Goal: Task Accomplishment & Management: Manage account settings

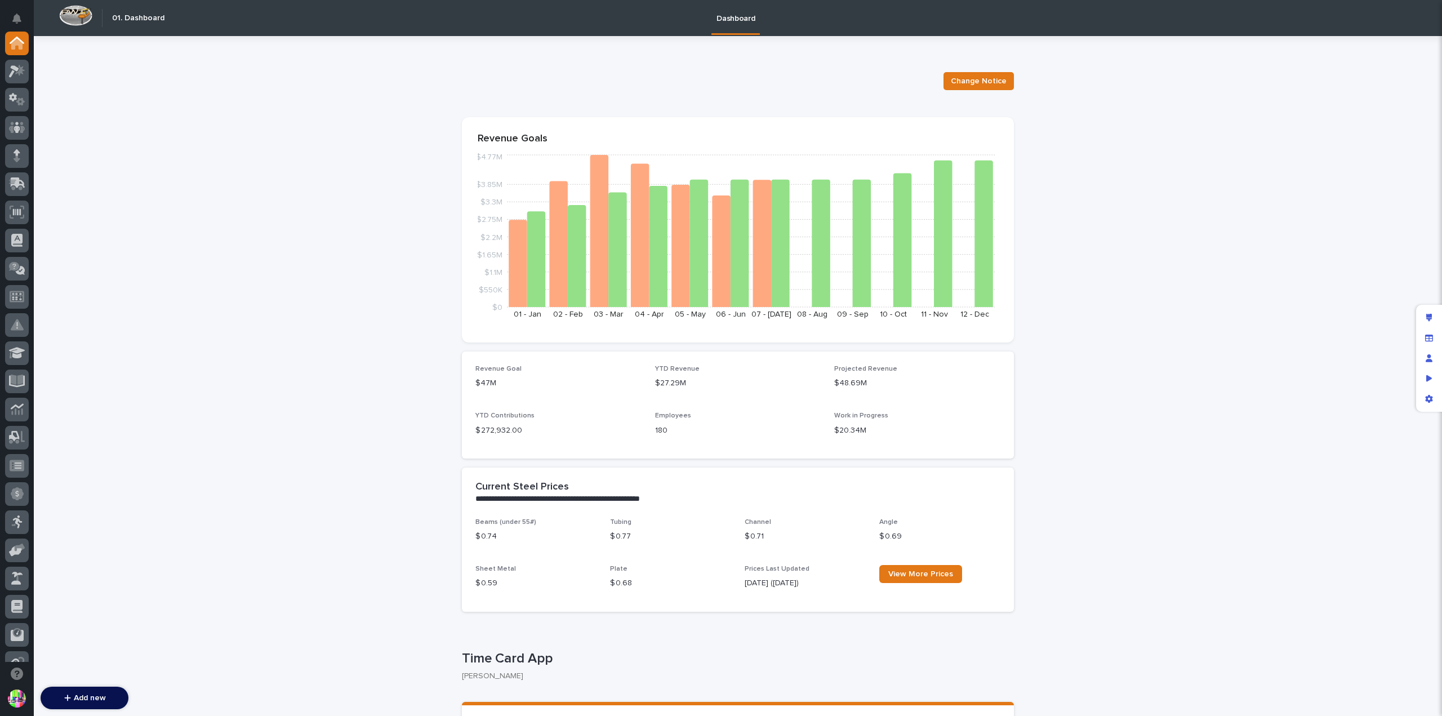
scroll to position [214, 0]
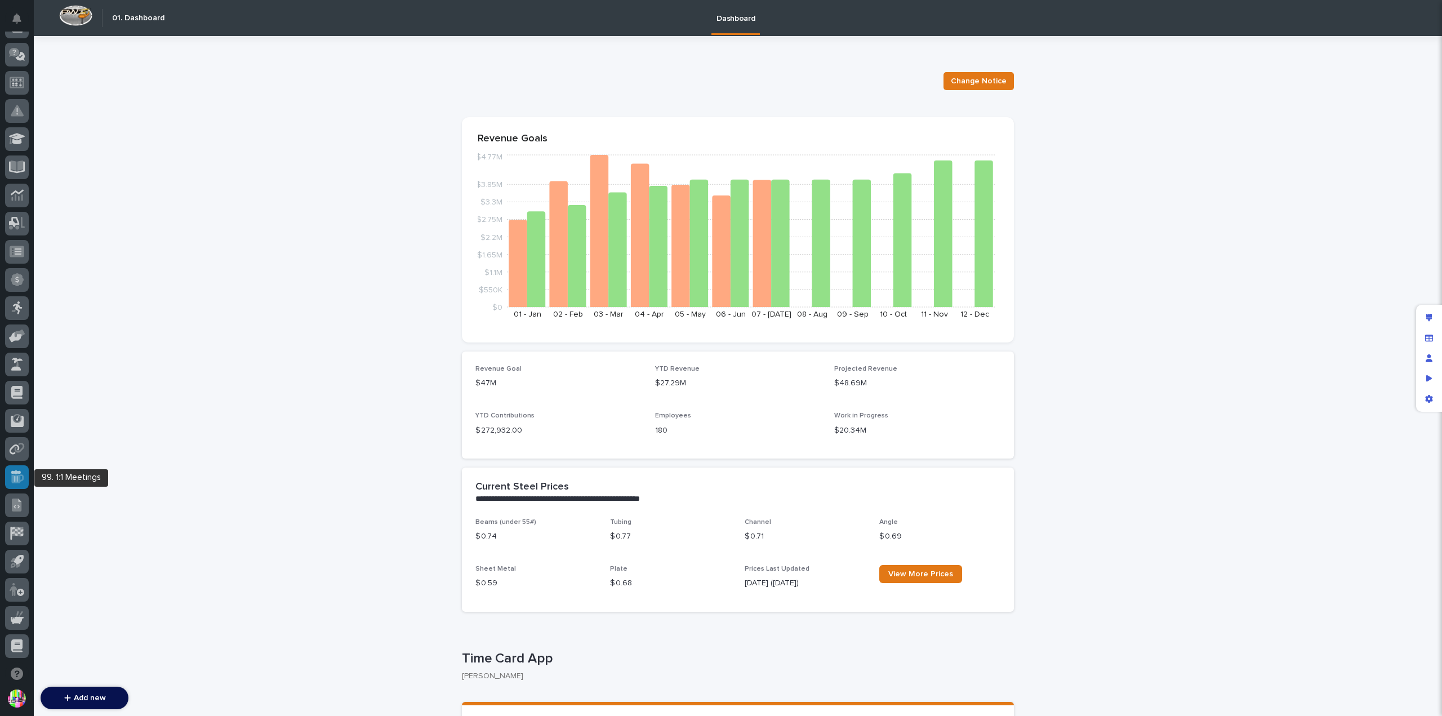
click at [23, 486] on div at bounding box center [17, 477] width 24 height 24
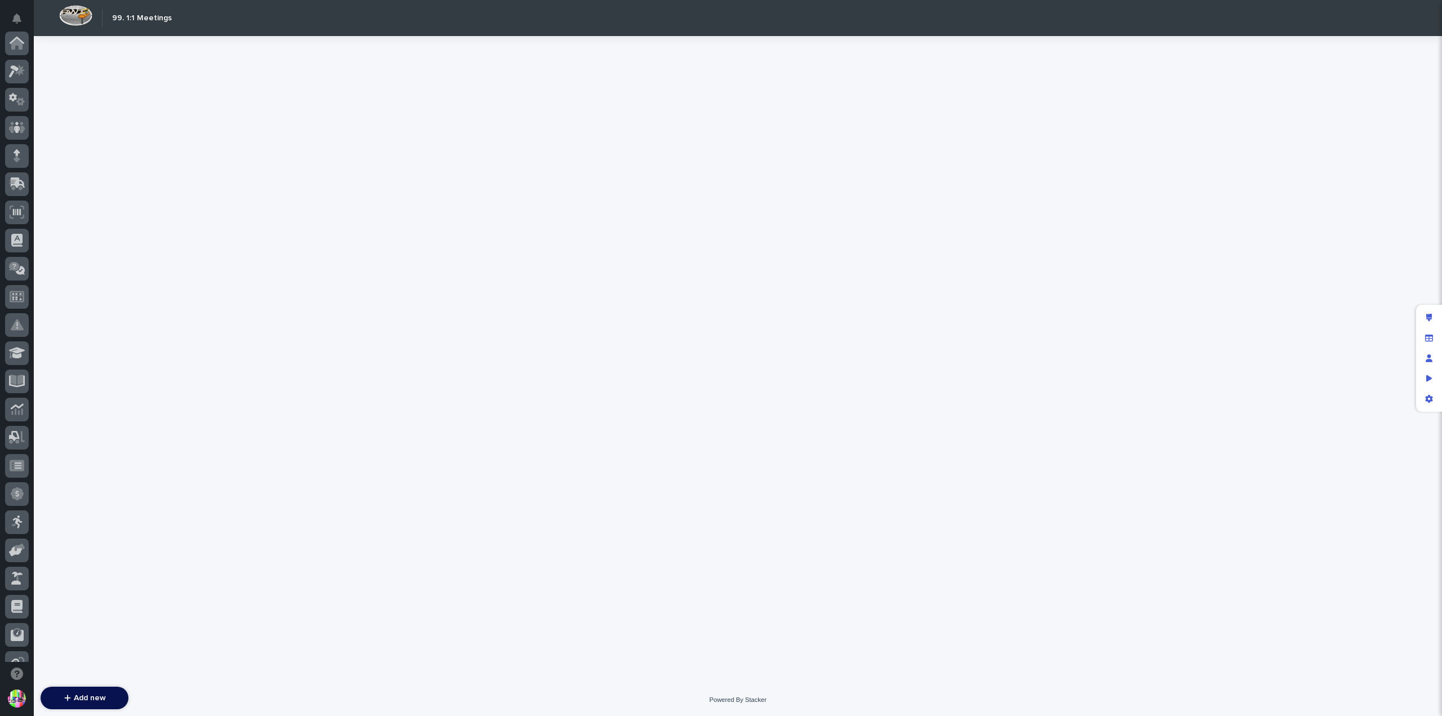
scroll to position [214, 0]
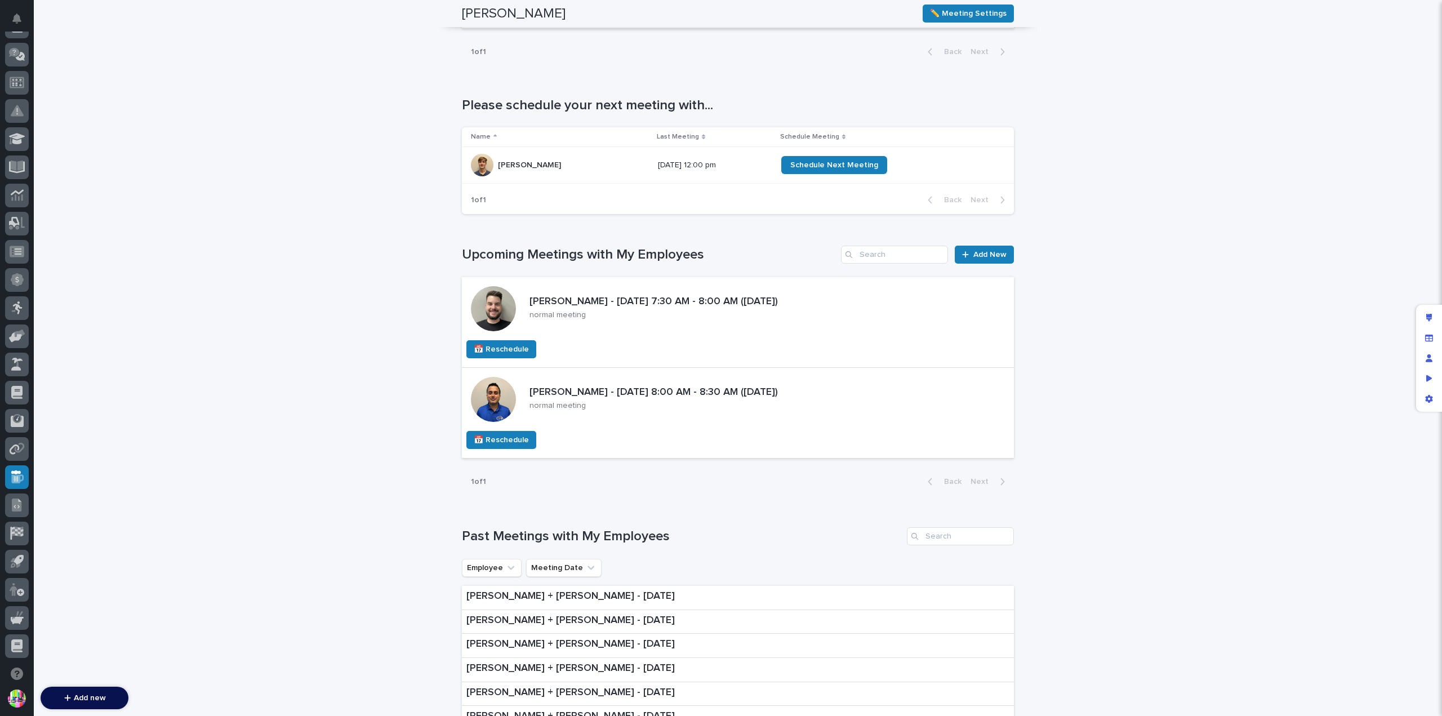
scroll to position [507, 0]
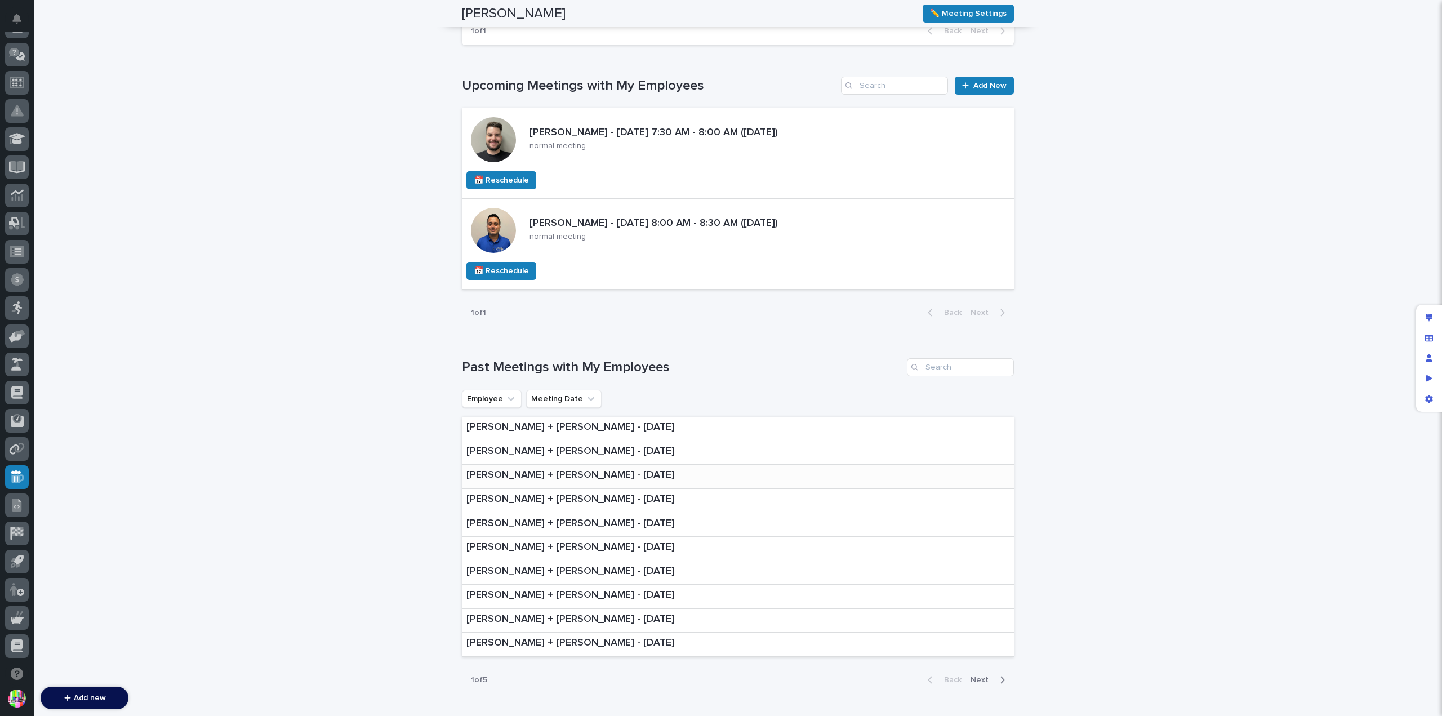
click at [579, 469] on p "[PERSON_NAME] + [PERSON_NAME] - [DATE]" at bounding box center [571, 475] width 208 height 12
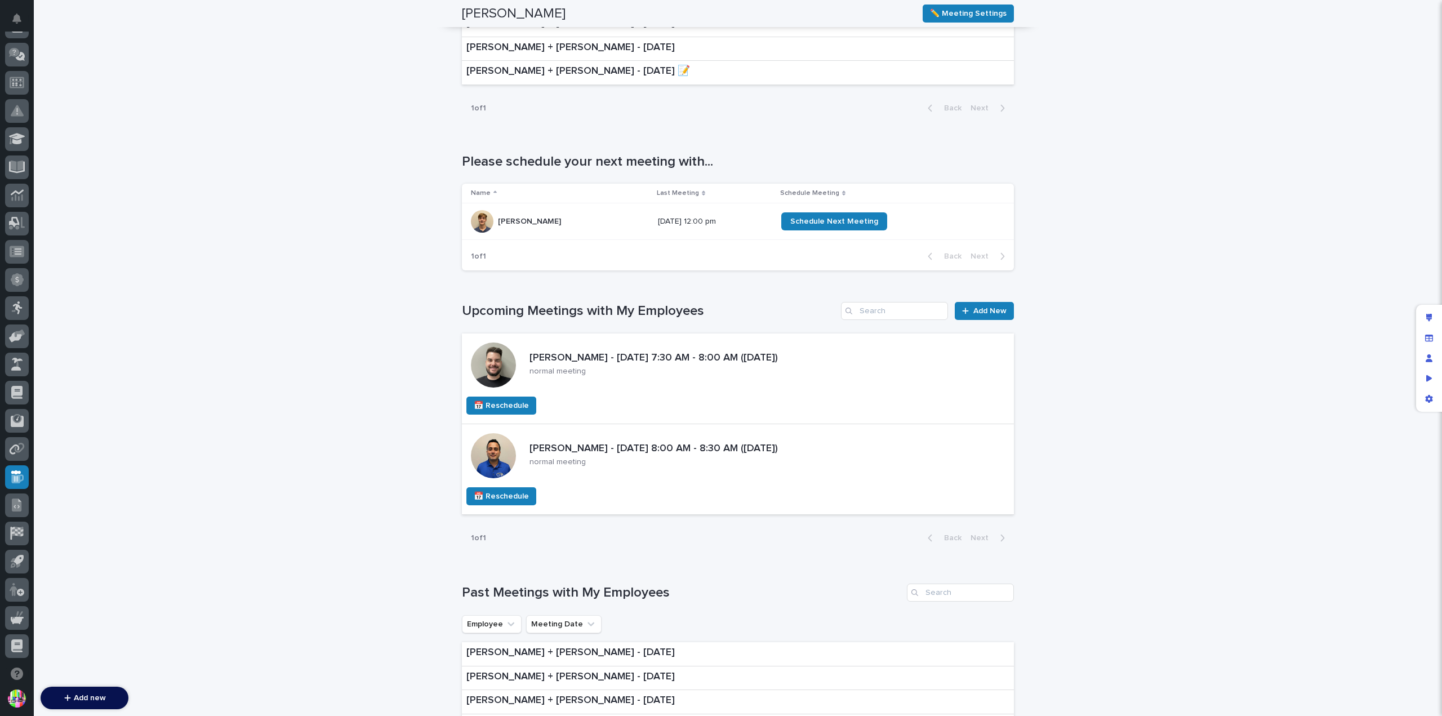
scroll to position [507, 0]
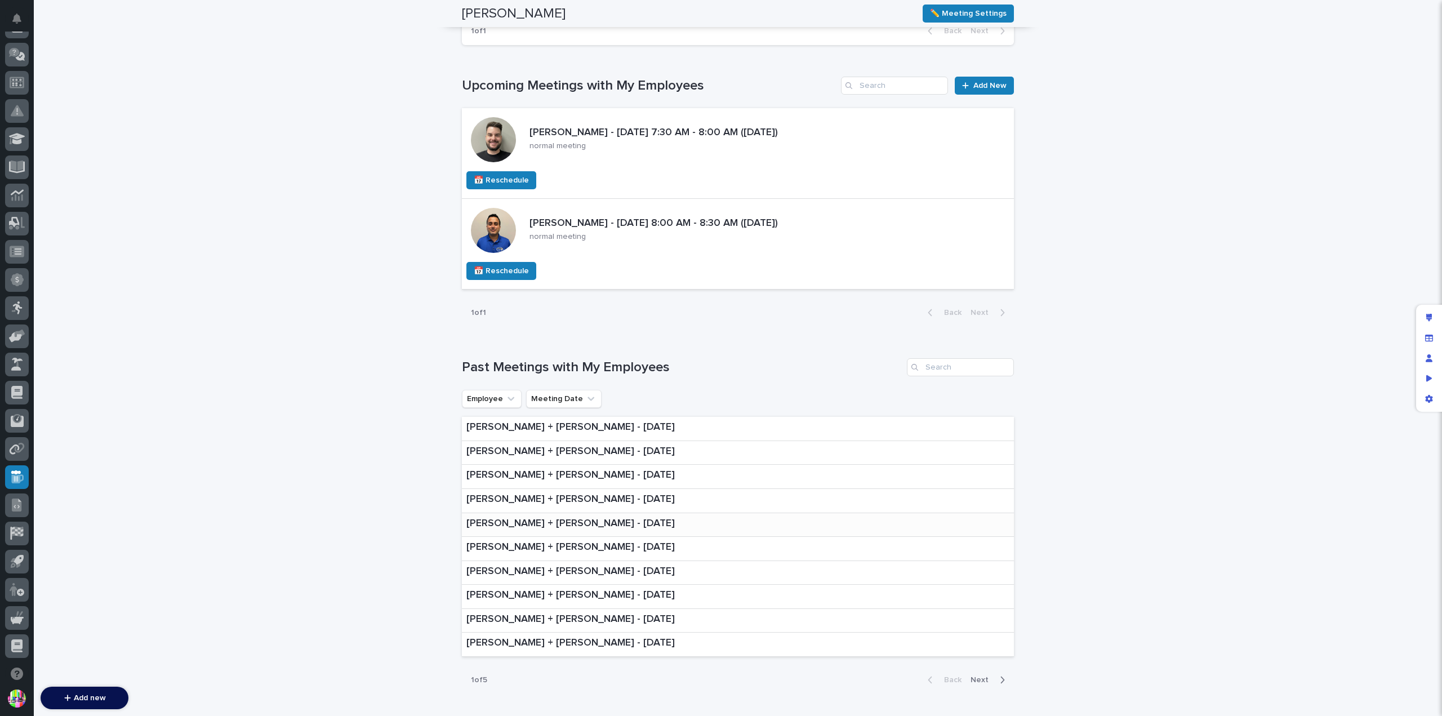
click at [628, 520] on p "[PERSON_NAME] + [PERSON_NAME] - [DATE]" at bounding box center [571, 524] width 208 height 12
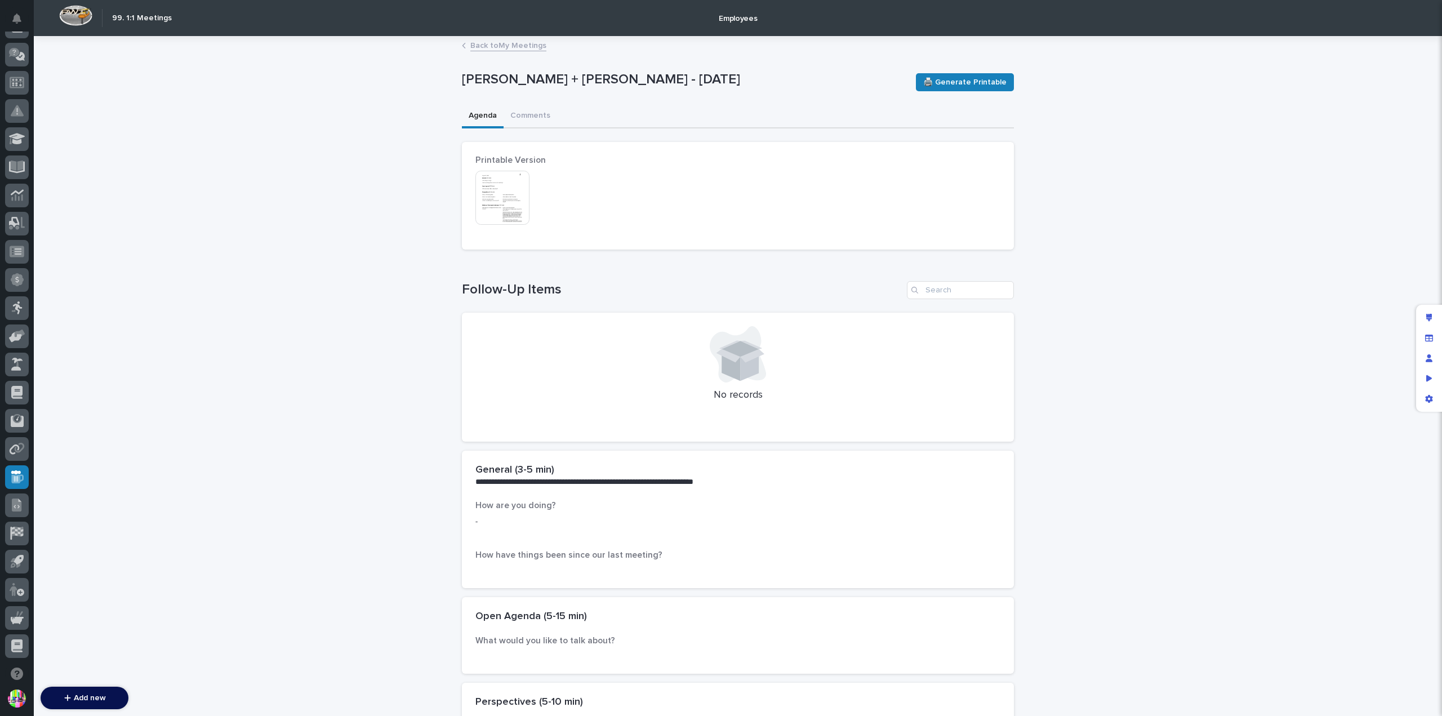
click at [491, 193] on img at bounding box center [503, 198] width 54 height 54
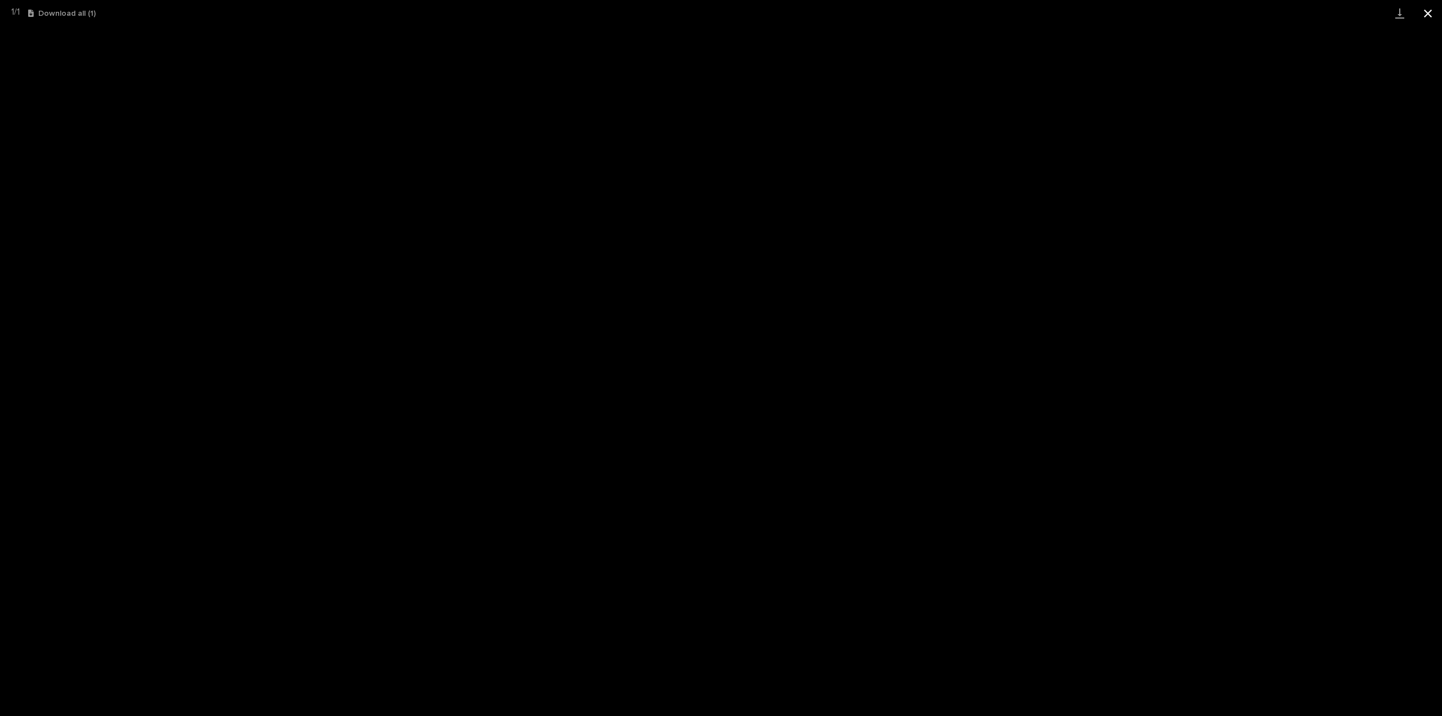
click at [1431, 16] on button "Close gallery" at bounding box center [1428, 13] width 28 height 26
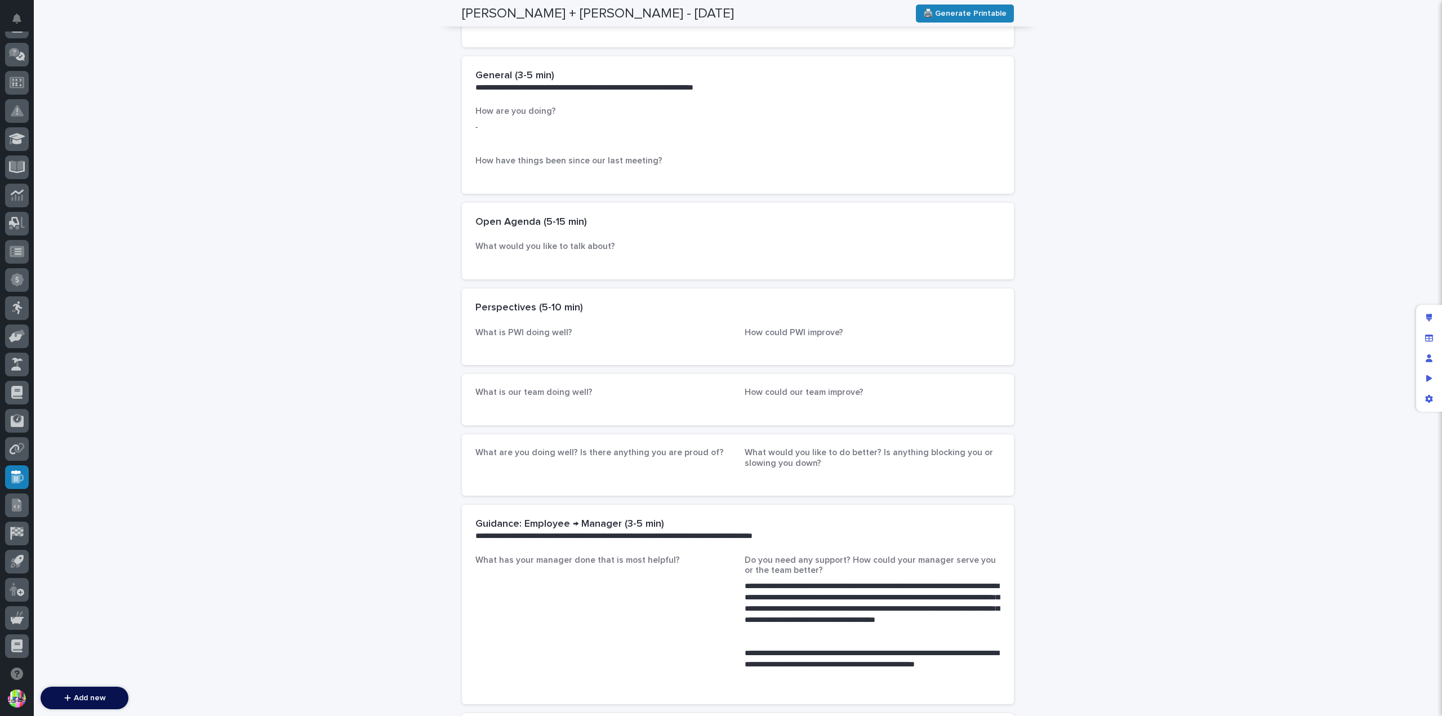
scroll to position [676, 0]
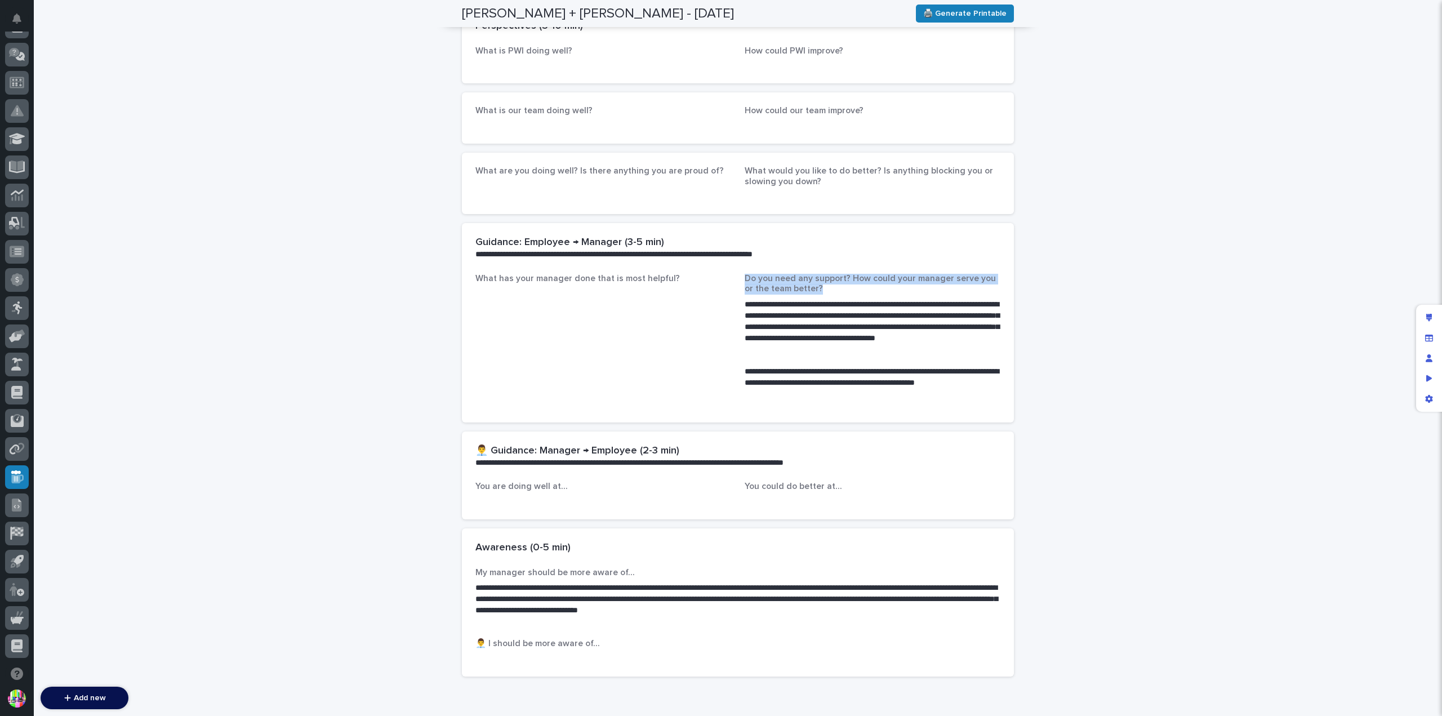
drag, startPoint x: 743, startPoint y: 279, endPoint x: 825, endPoint y: 287, distance: 83.2
click at [825, 287] on p "Do you need any support? How could your manager serve you or the team better?" at bounding box center [873, 284] width 256 height 21
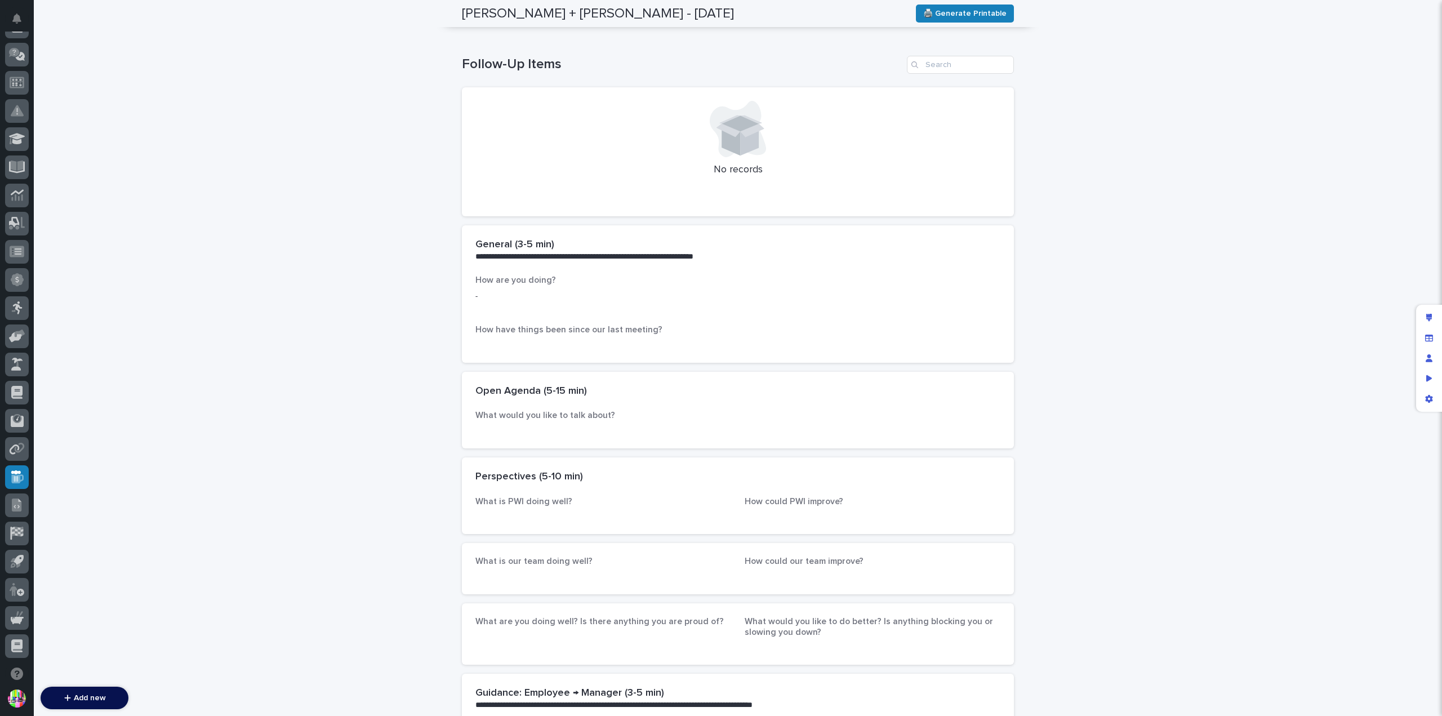
scroll to position [0, 0]
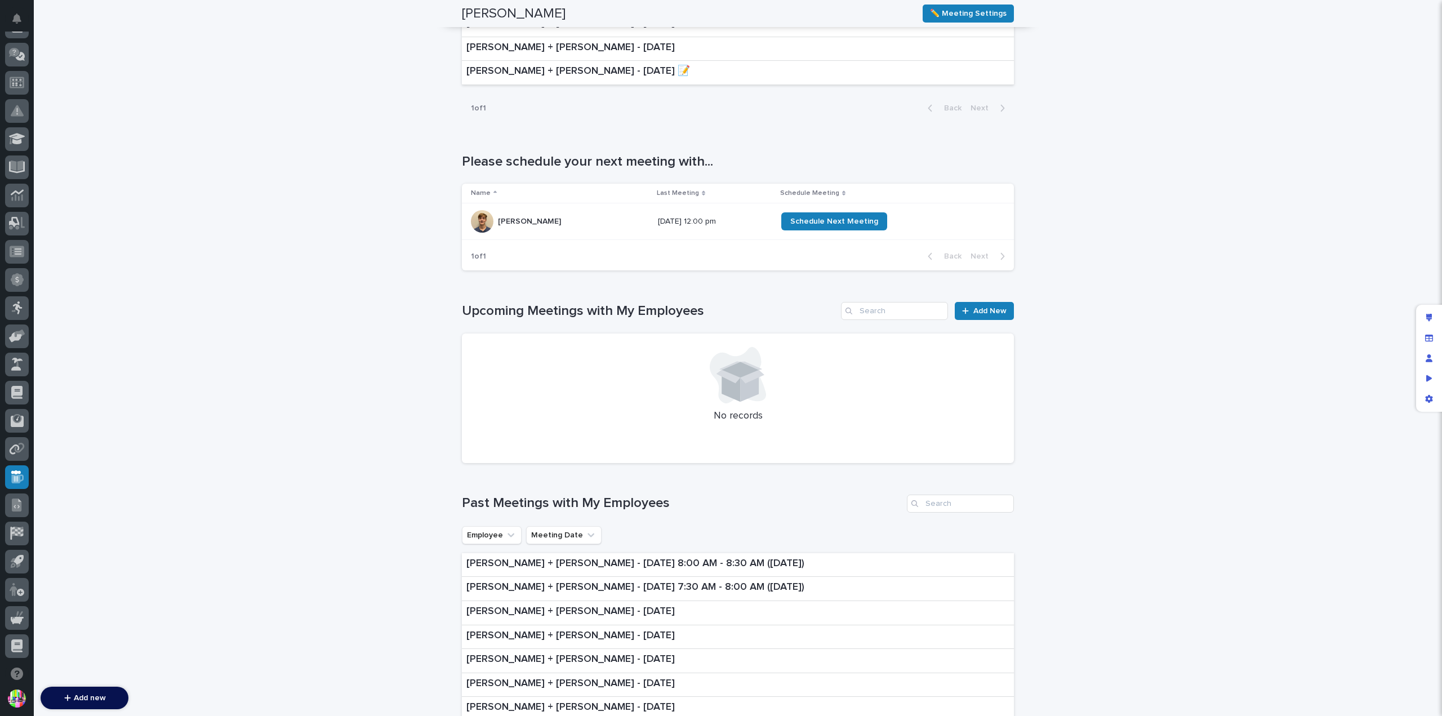
scroll to position [338, 0]
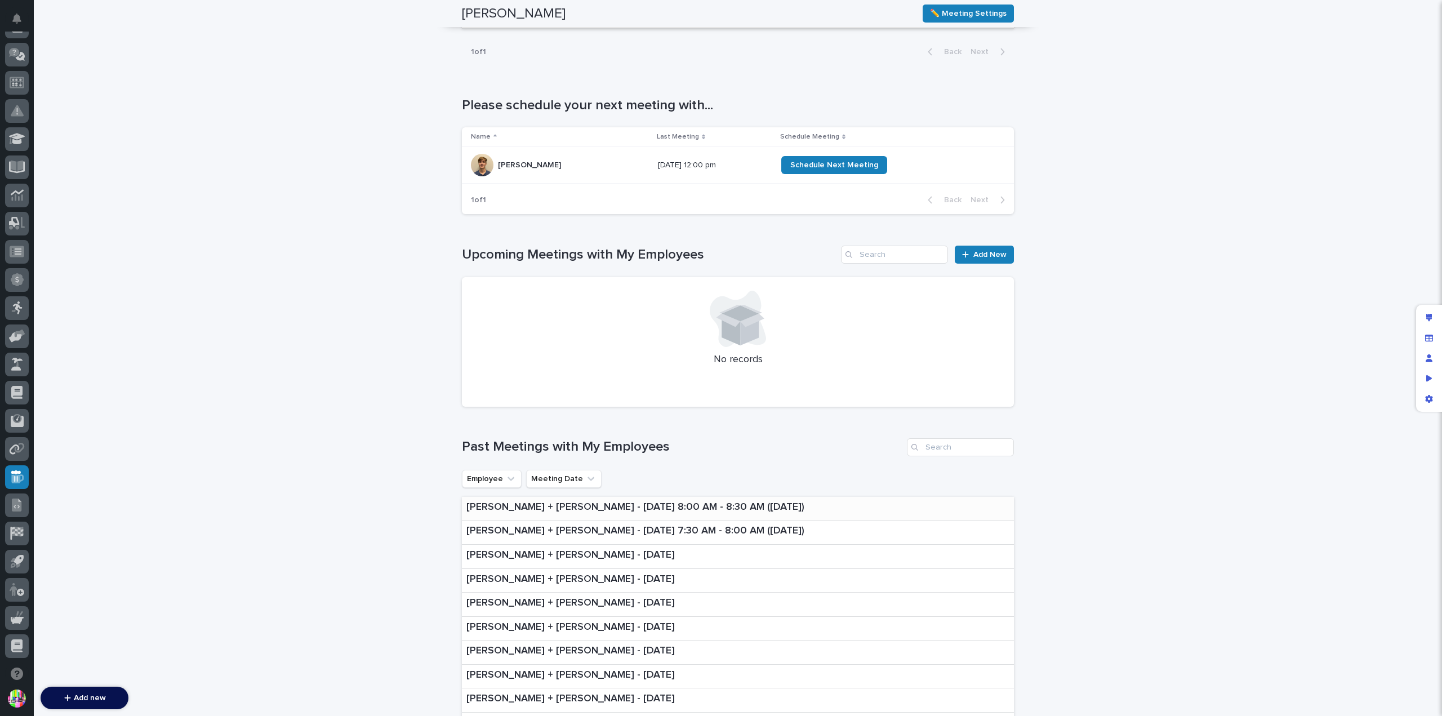
click at [664, 501] on p "[PERSON_NAME] + [PERSON_NAME] - [DATE] 8:00 AM - 8:30 AM ([DATE])" at bounding box center [636, 507] width 338 height 12
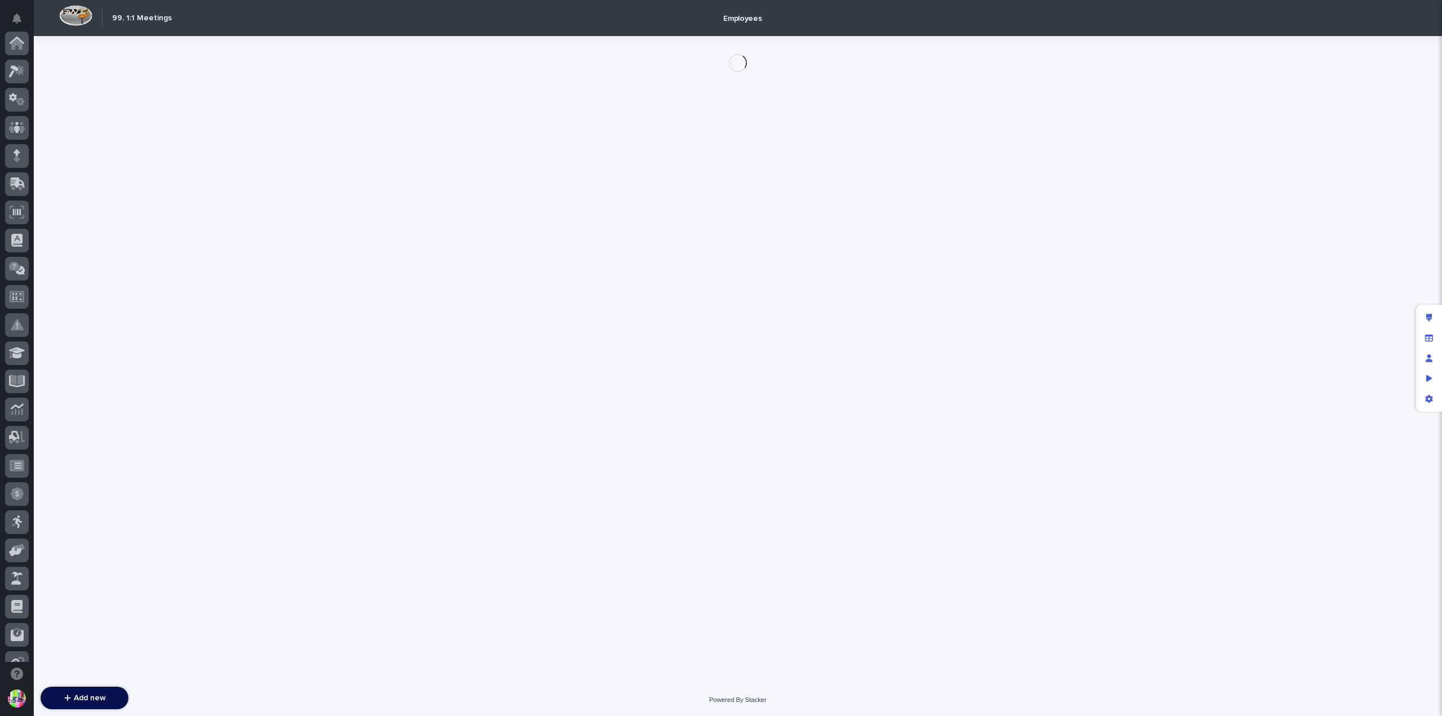
scroll to position [214, 0]
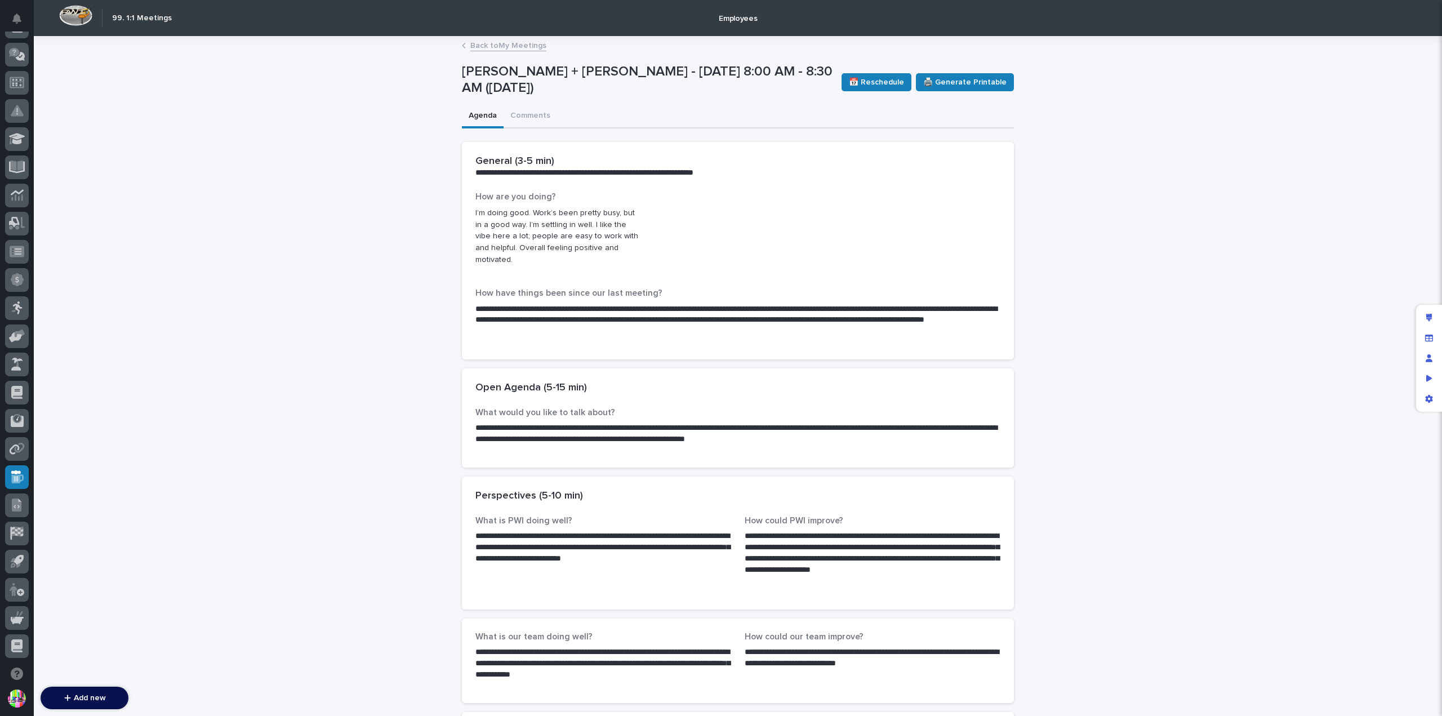
click at [496, 45] on link "Back to My Meetings" at bounding box center [508, 44] width 76 height 13
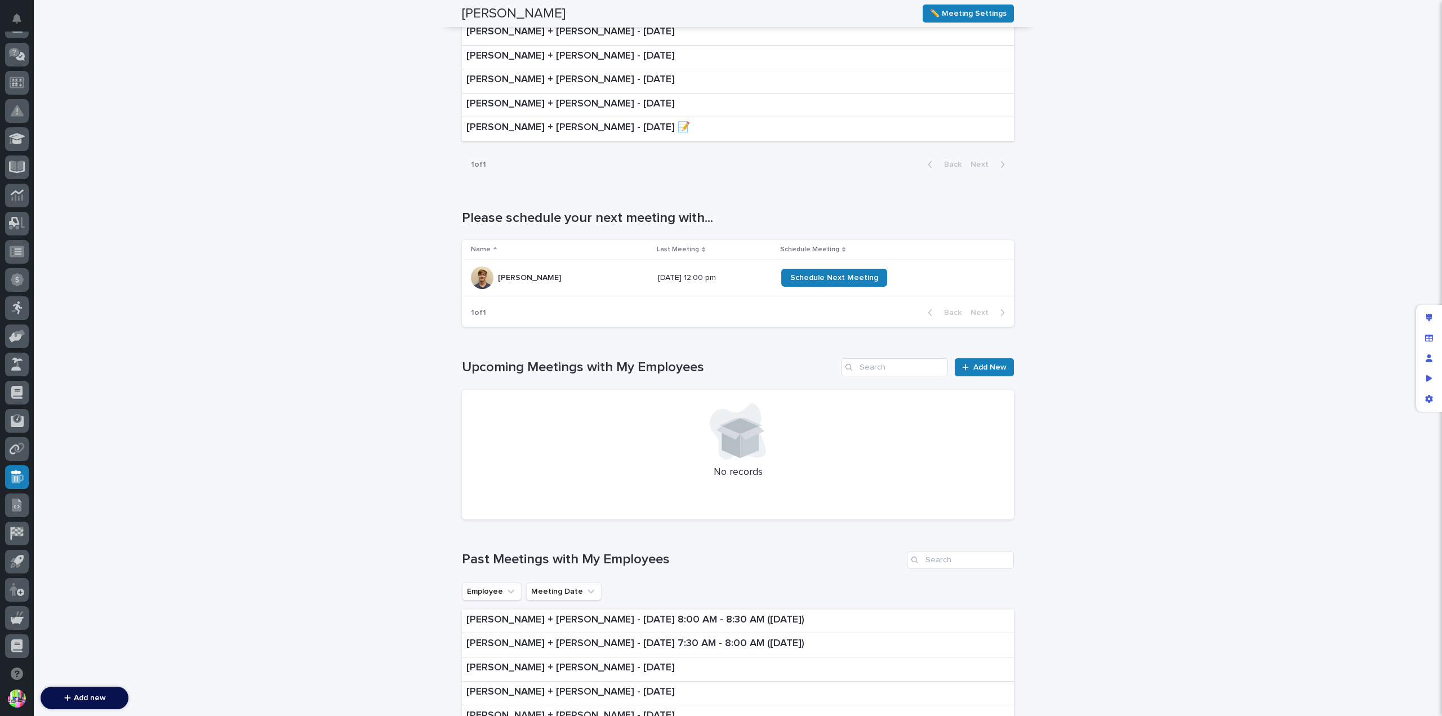
scroll to position [394, 0]
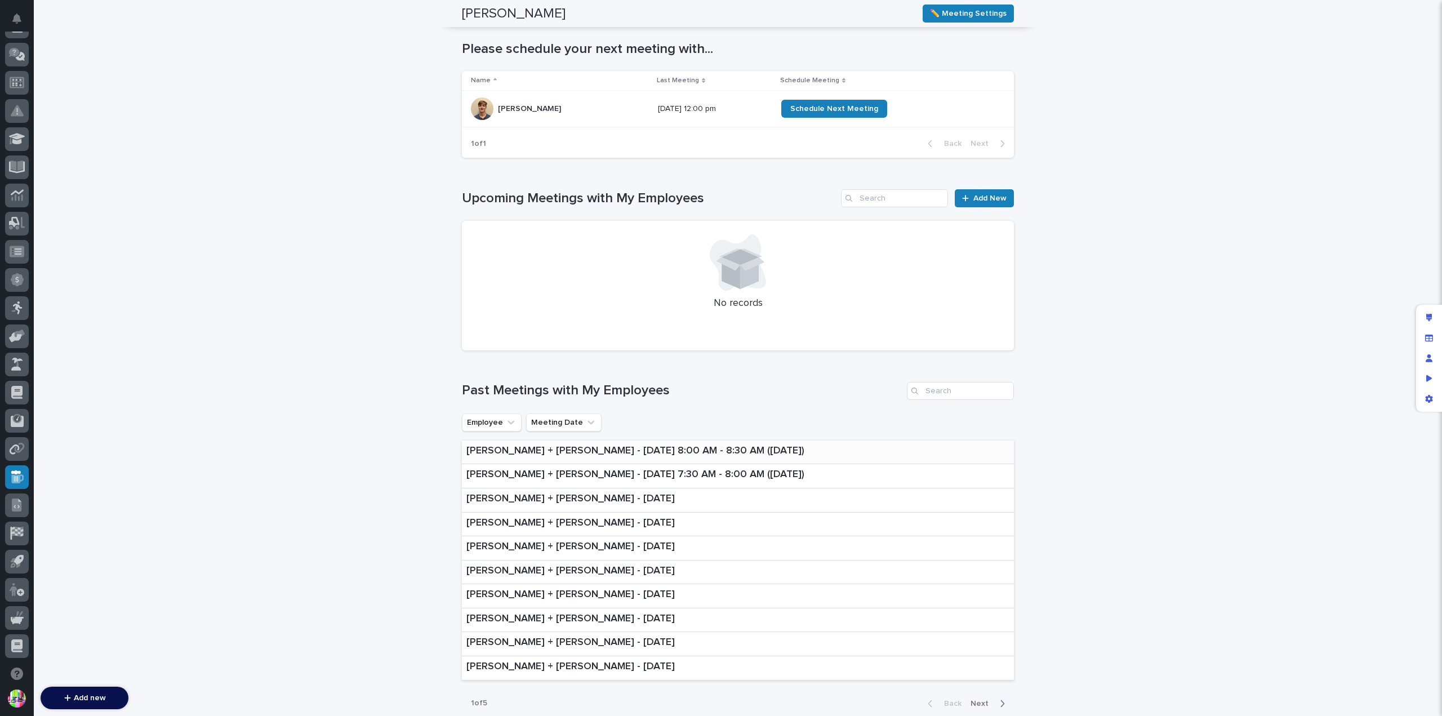
click at [747, 448] on p "[PERSON_NAME] + [PERSON_NAME] - [DATE] 8:00 AM - 8:30 AM ([DATE])" at bounding box center [636, 451] width 338 height 12
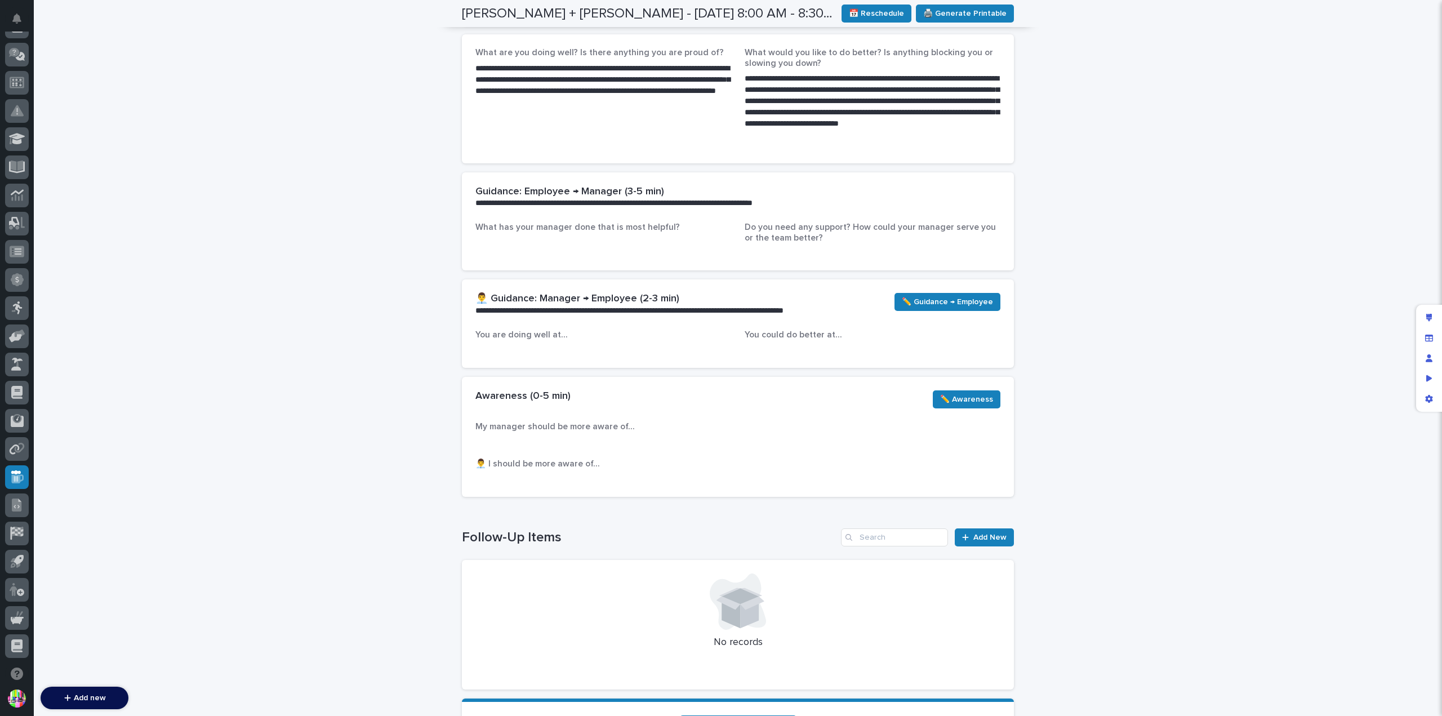
scroll to position [794, 0]
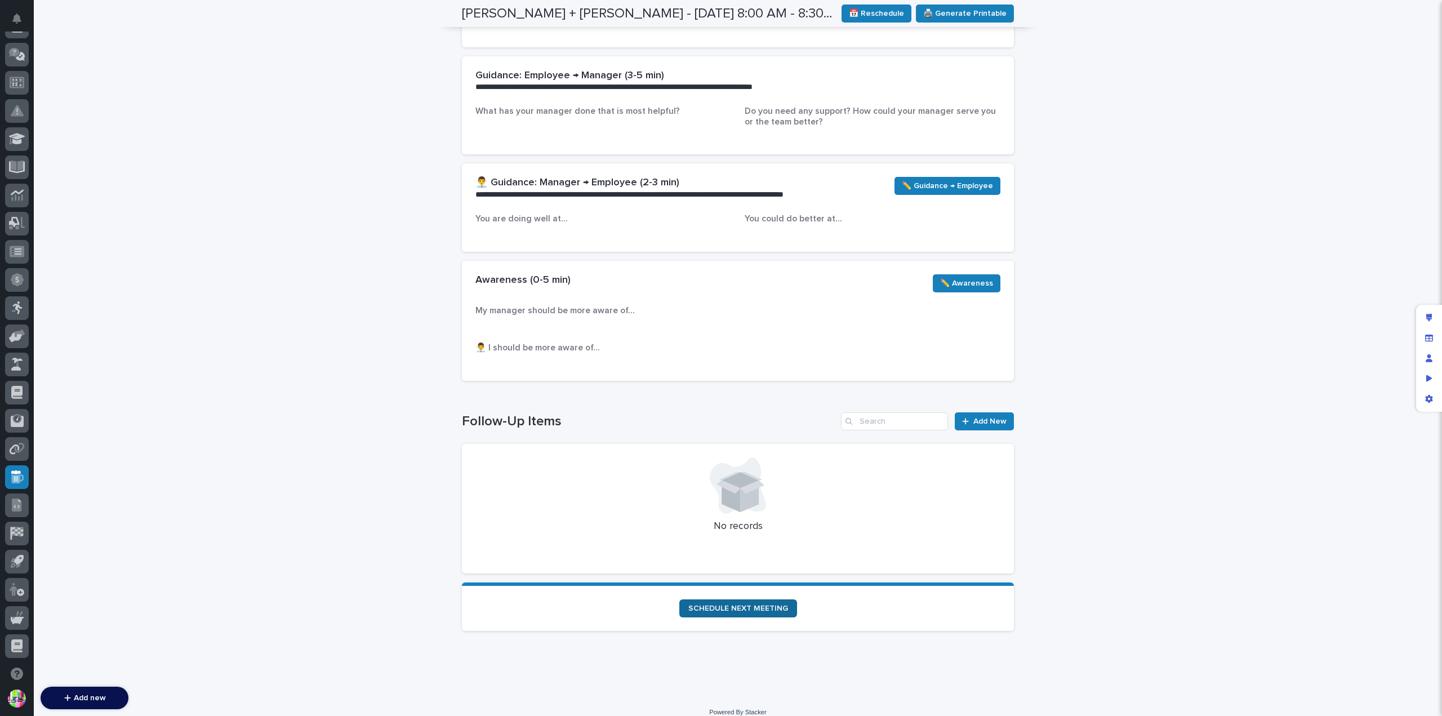
click at [745, 605] on span "SCHEDULE NEXT MEETING" at bounding box center [739, 609] width 100 height 8
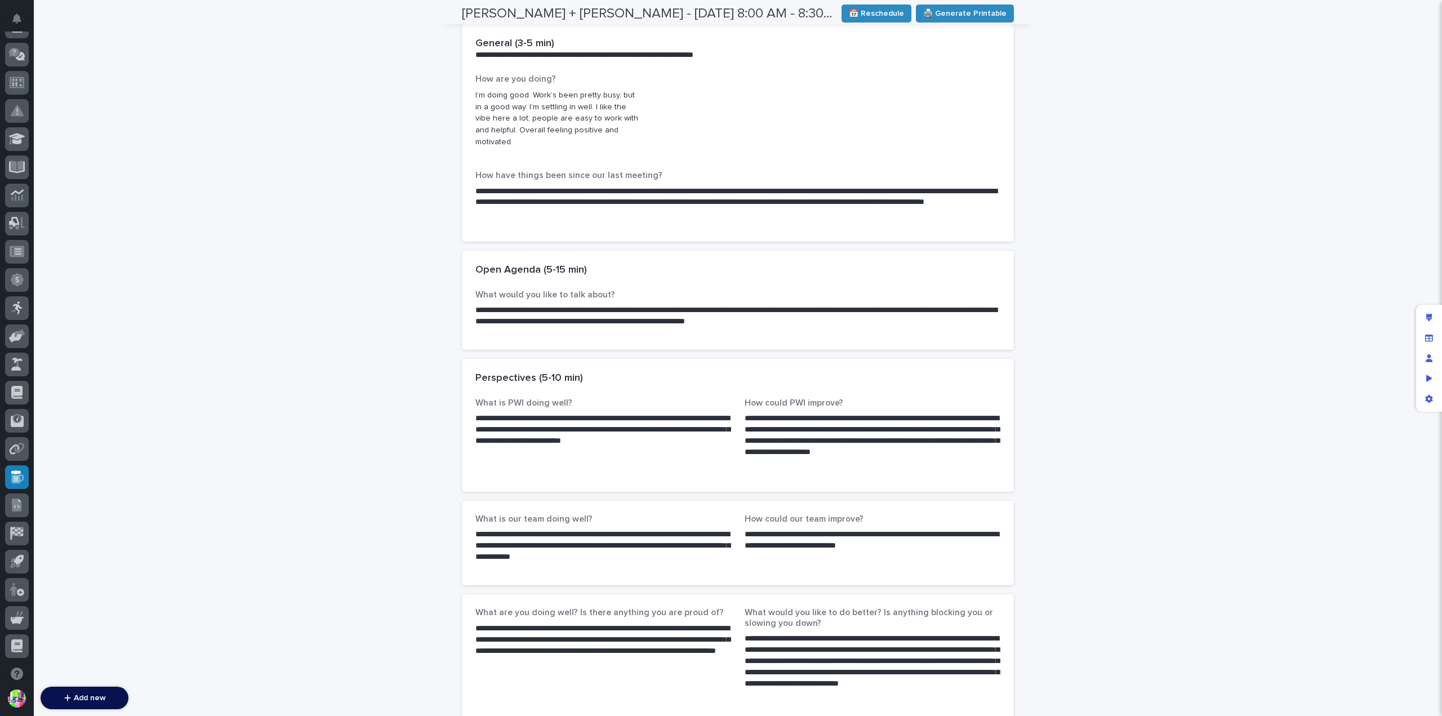
scroll to position [0, 0]
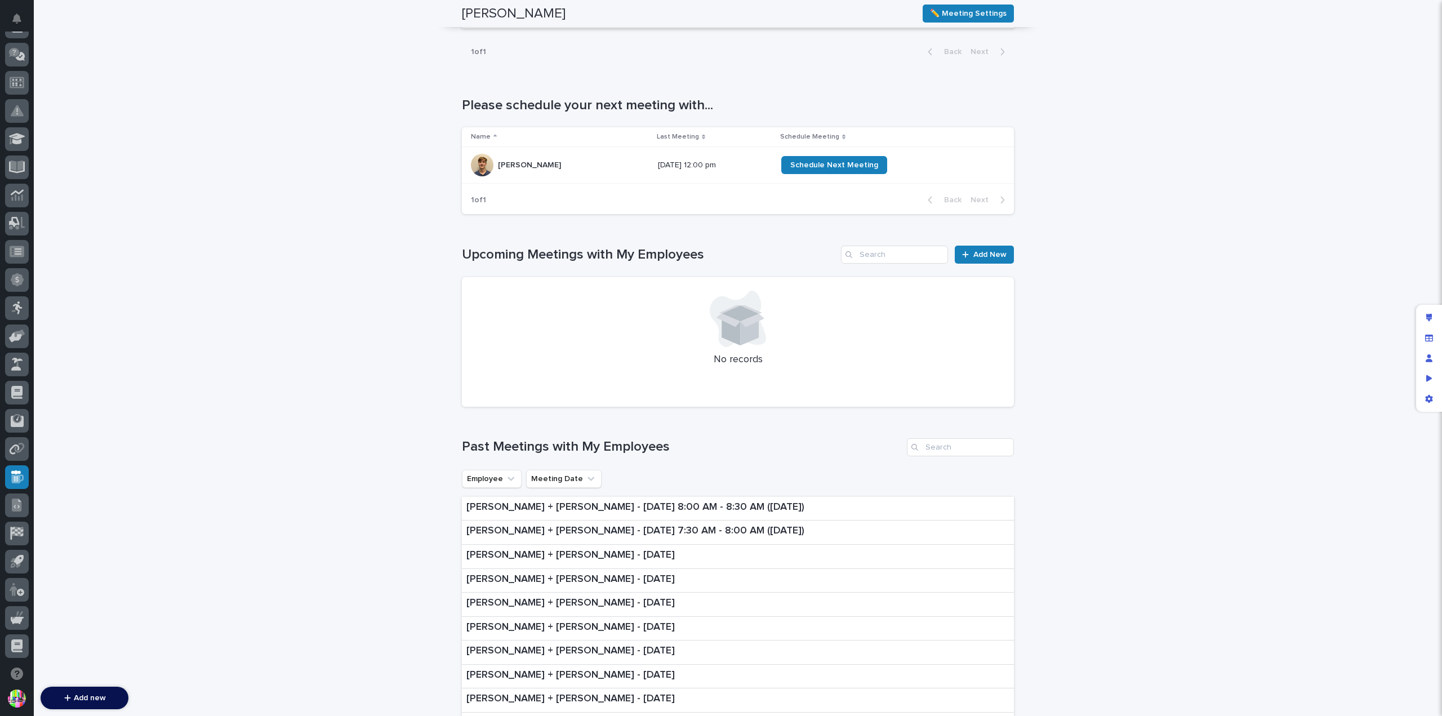
scroll to position [490, 0]
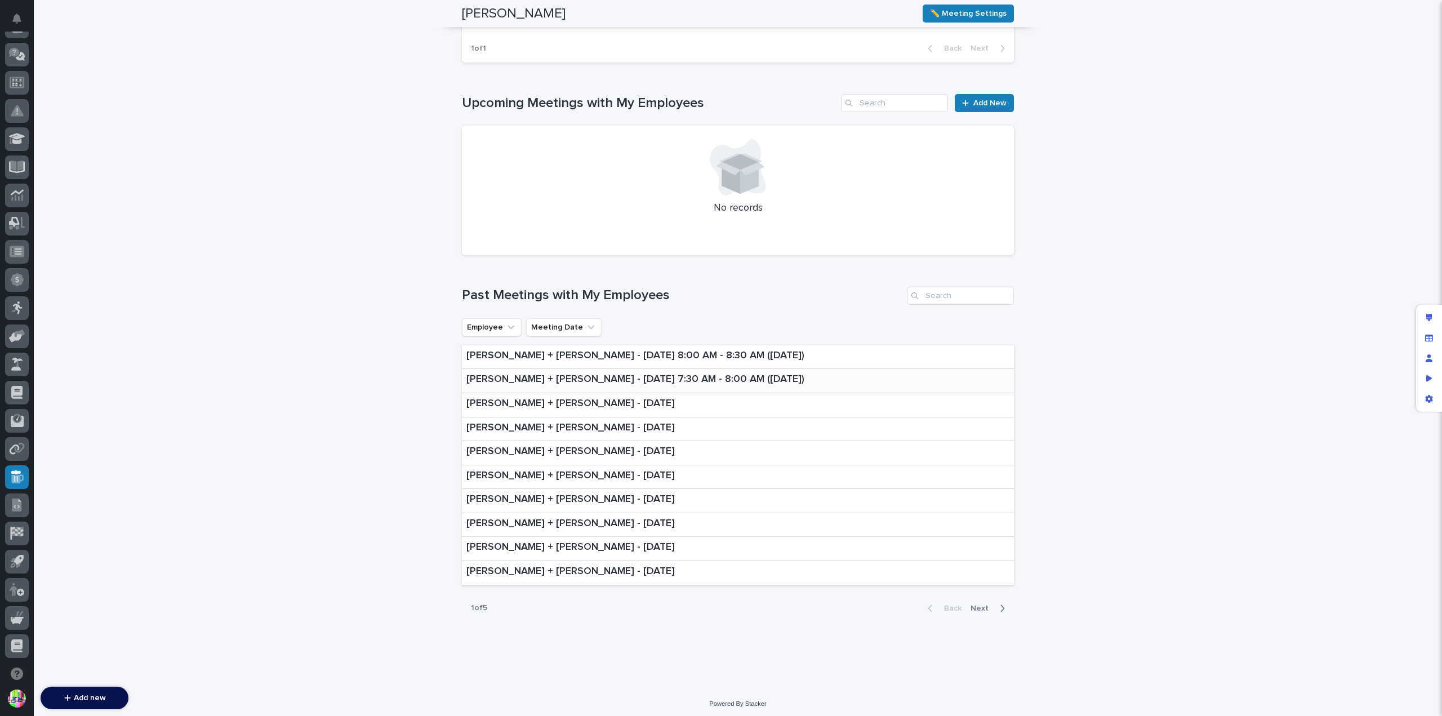
click at [584, 374] on p "[PERSON_NAME] + [PERSON_NAME] - [DATE] 7:30 AM - 8:00 AM ([DATE])" at bounding box center [636, 380] width 338 height 12
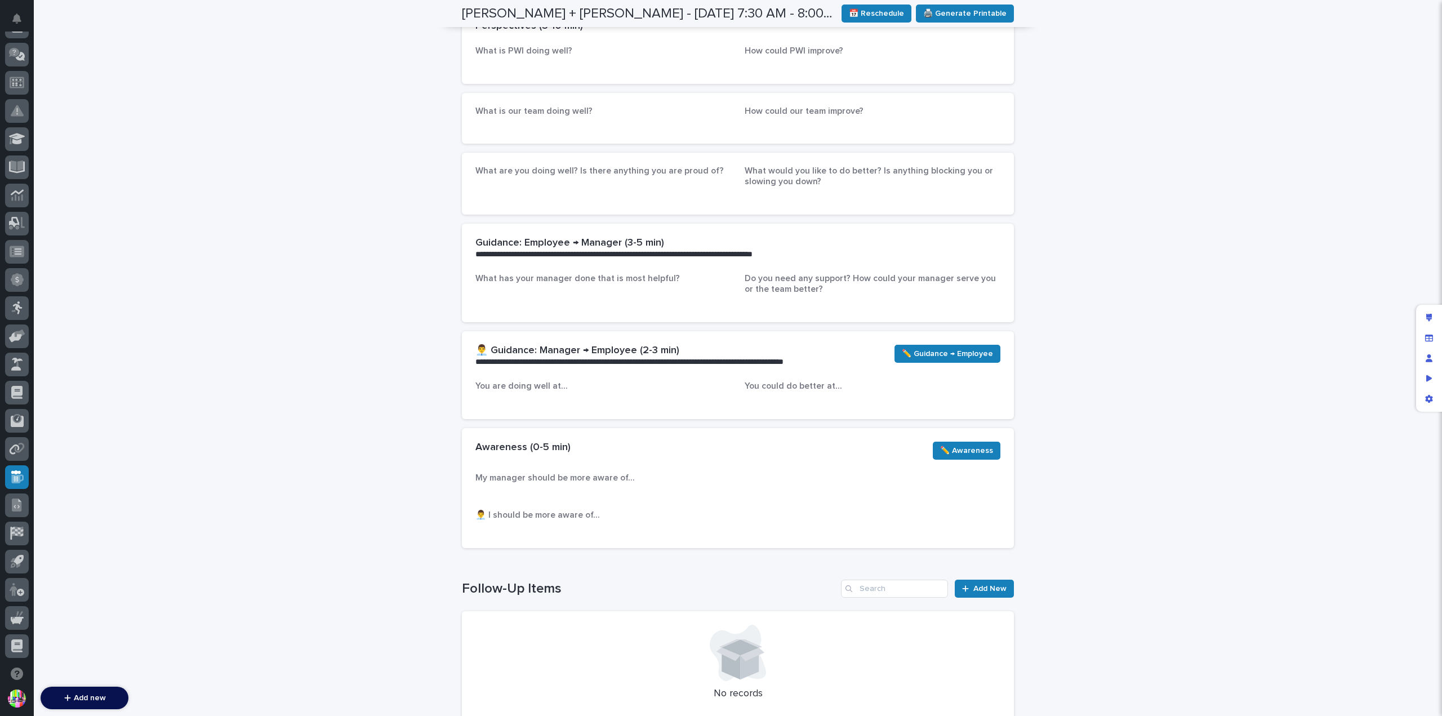
scroll to position [574, 0]
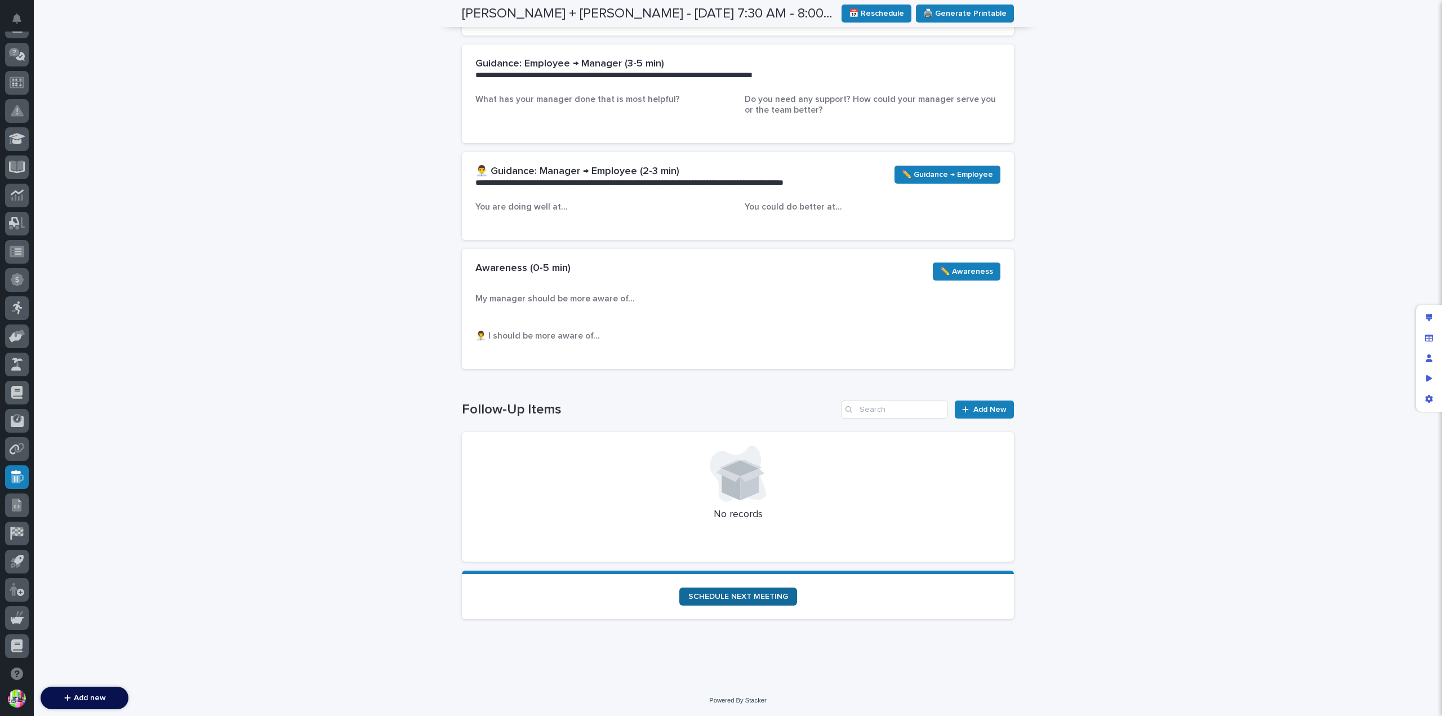
click at [765, 589] on link "SCHEDULE NEXT MEETING" at bounding box center [738, 597] width 118 height 18
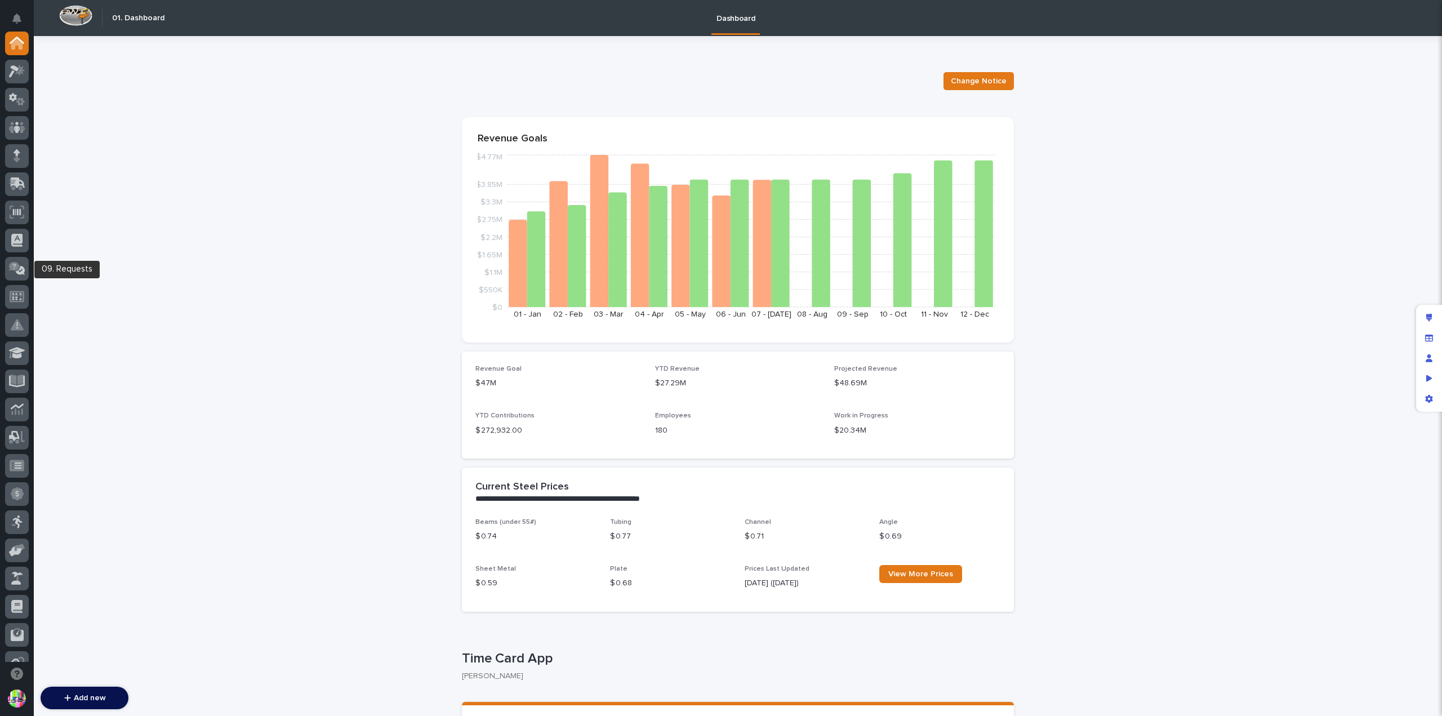
scroll to position [214, 0]
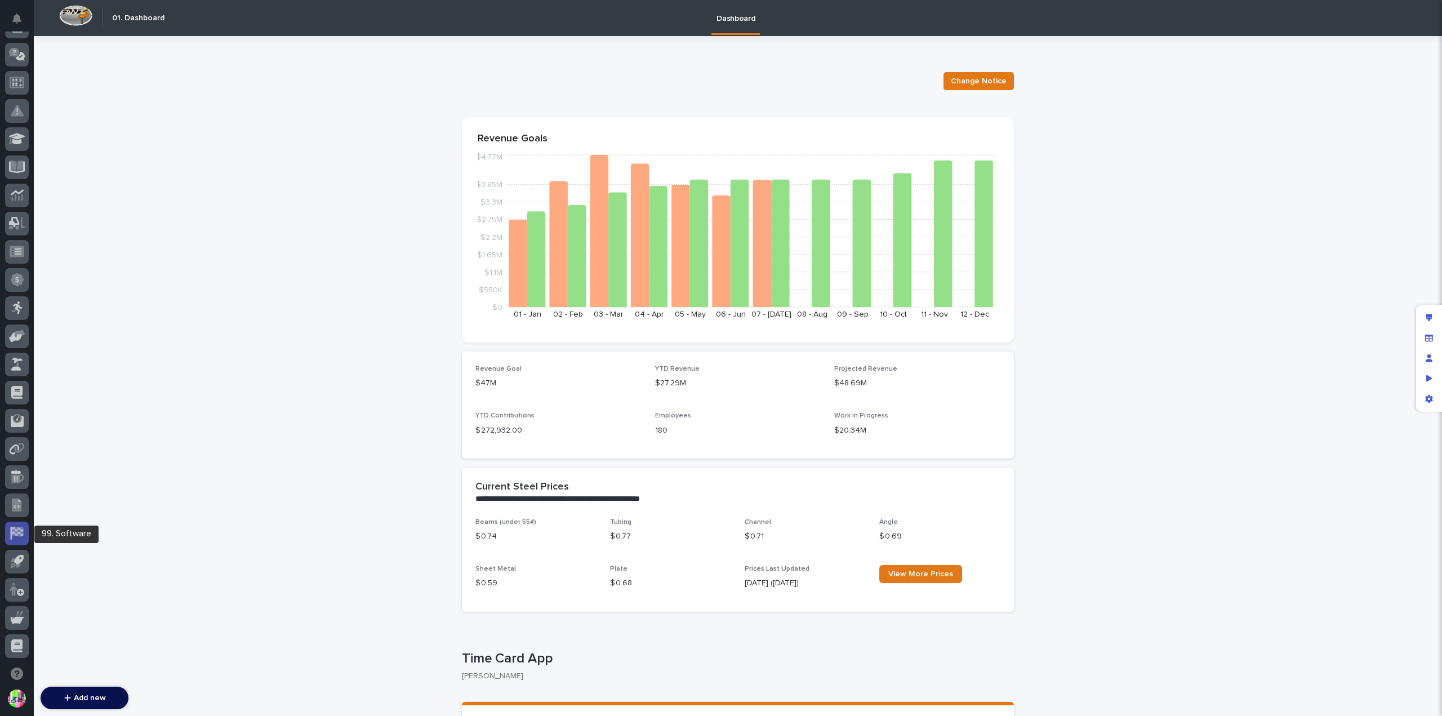
click at [23, 532] on icon at bounding box center [17, 532] width 11 height 10
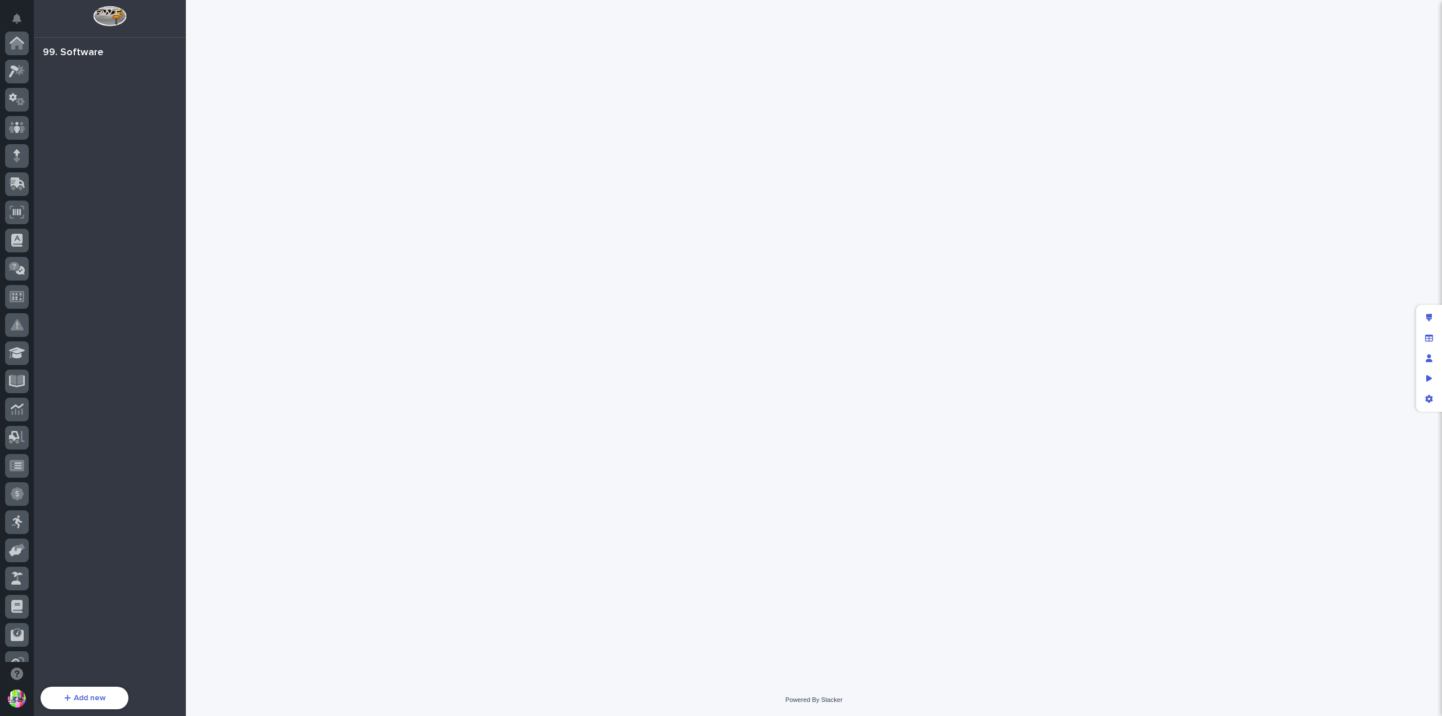
scroll to position [214, 0]
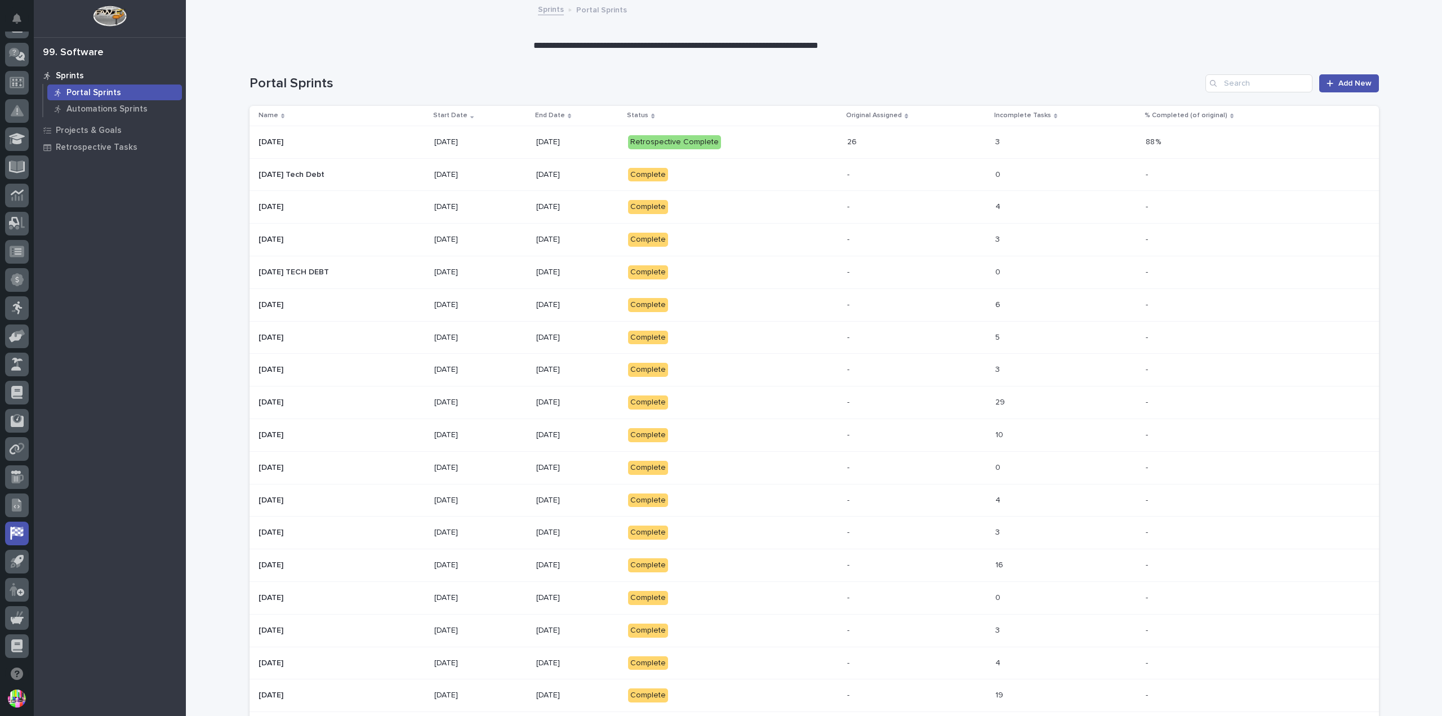
click at [384, 137] on p at bounding box center [342, 142] width 167 height 10
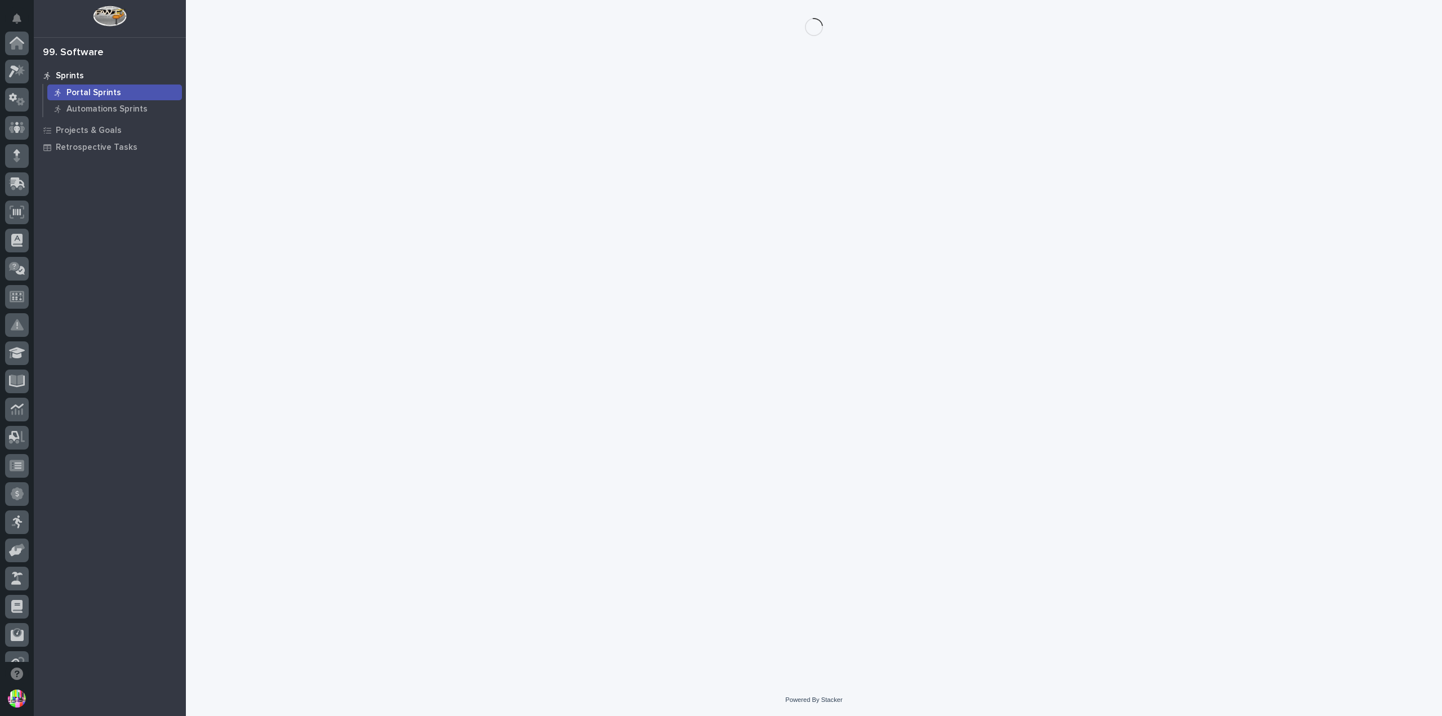
scroll to position [214, 0]
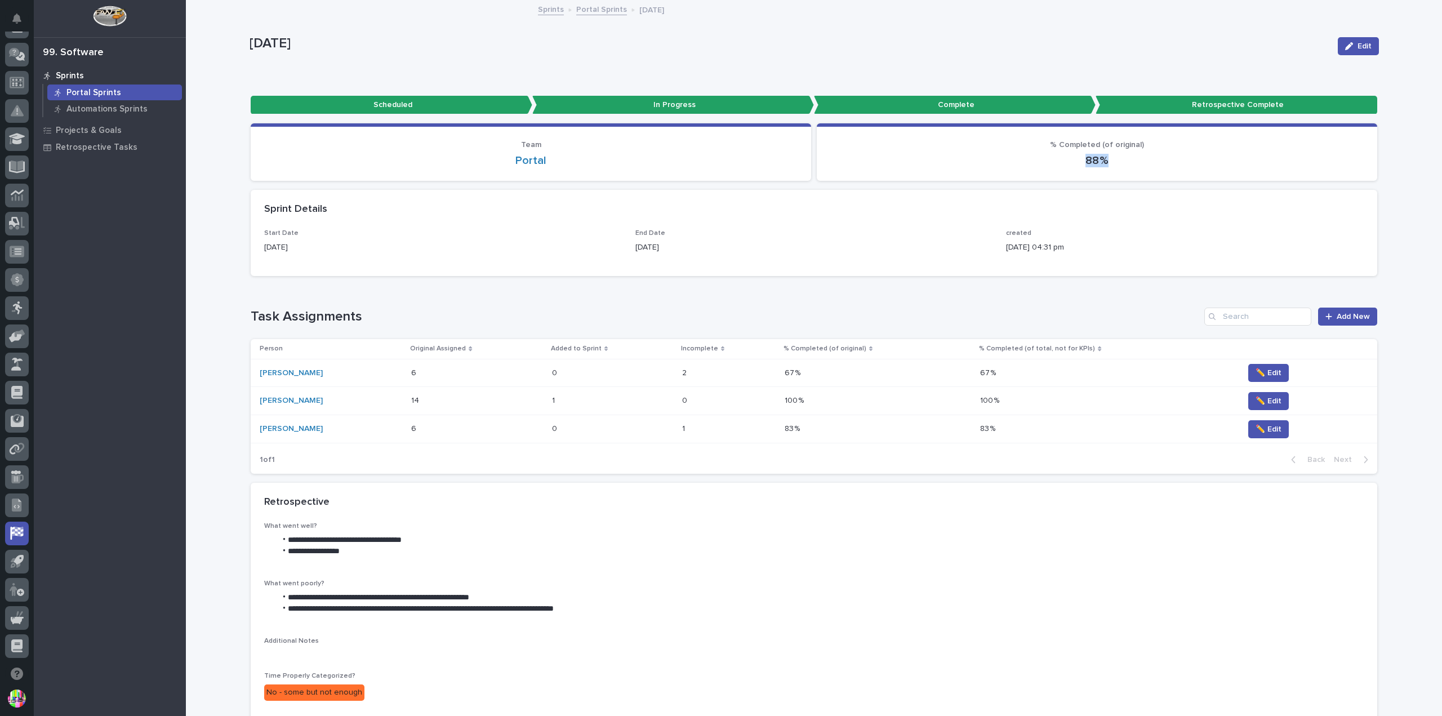
drag, startPoint x: 1080, startPoint y: 159, endPoint x: 1113, endPoint y: 164, distance: 34.1
click at [1113, 164] on p "88 %" at bounding box center [1097, 161] width 534 height 14
